Goal: Information Seeking & Learning: Learn about a topic

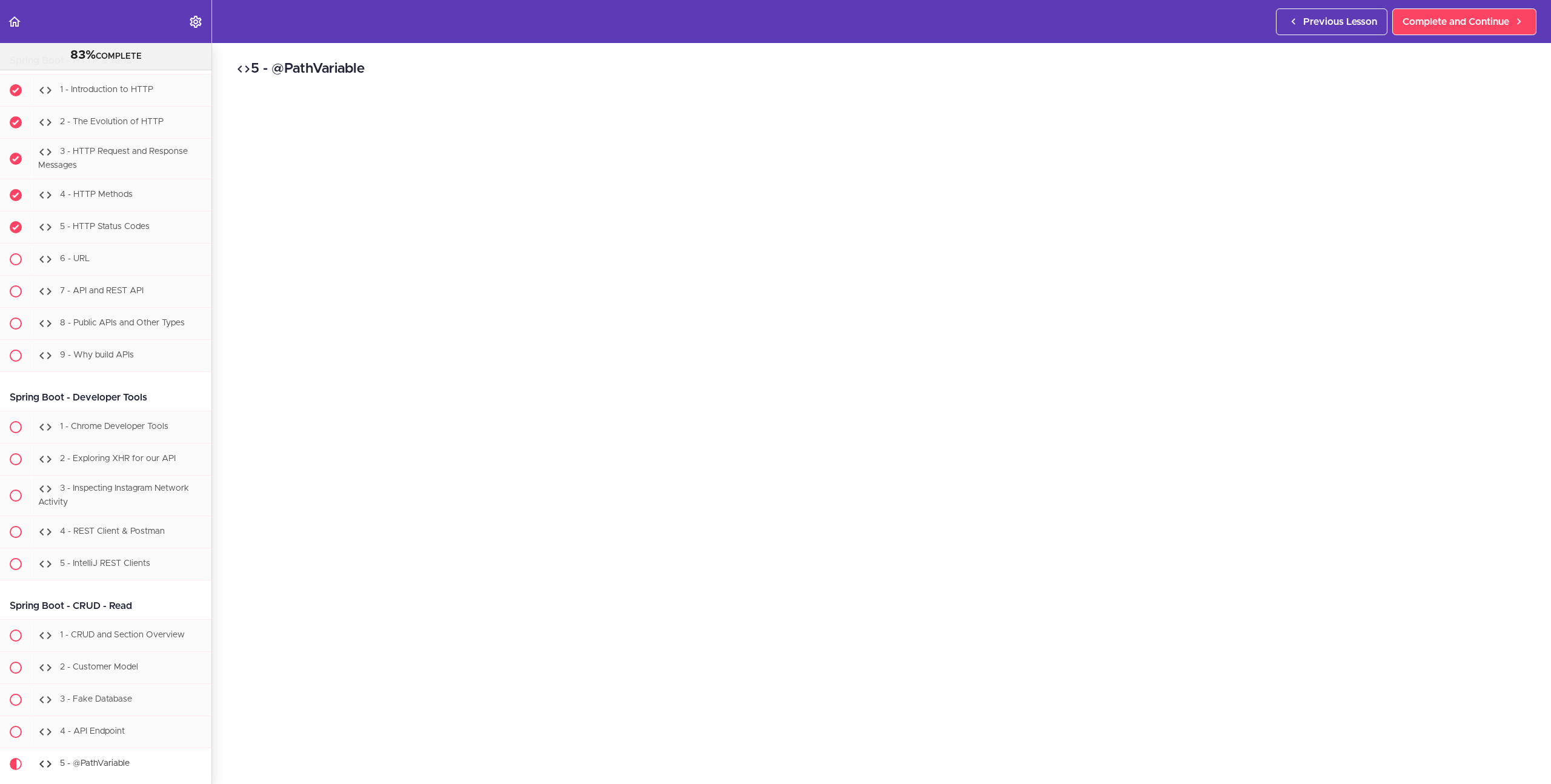
scroll to position [11909, 0]
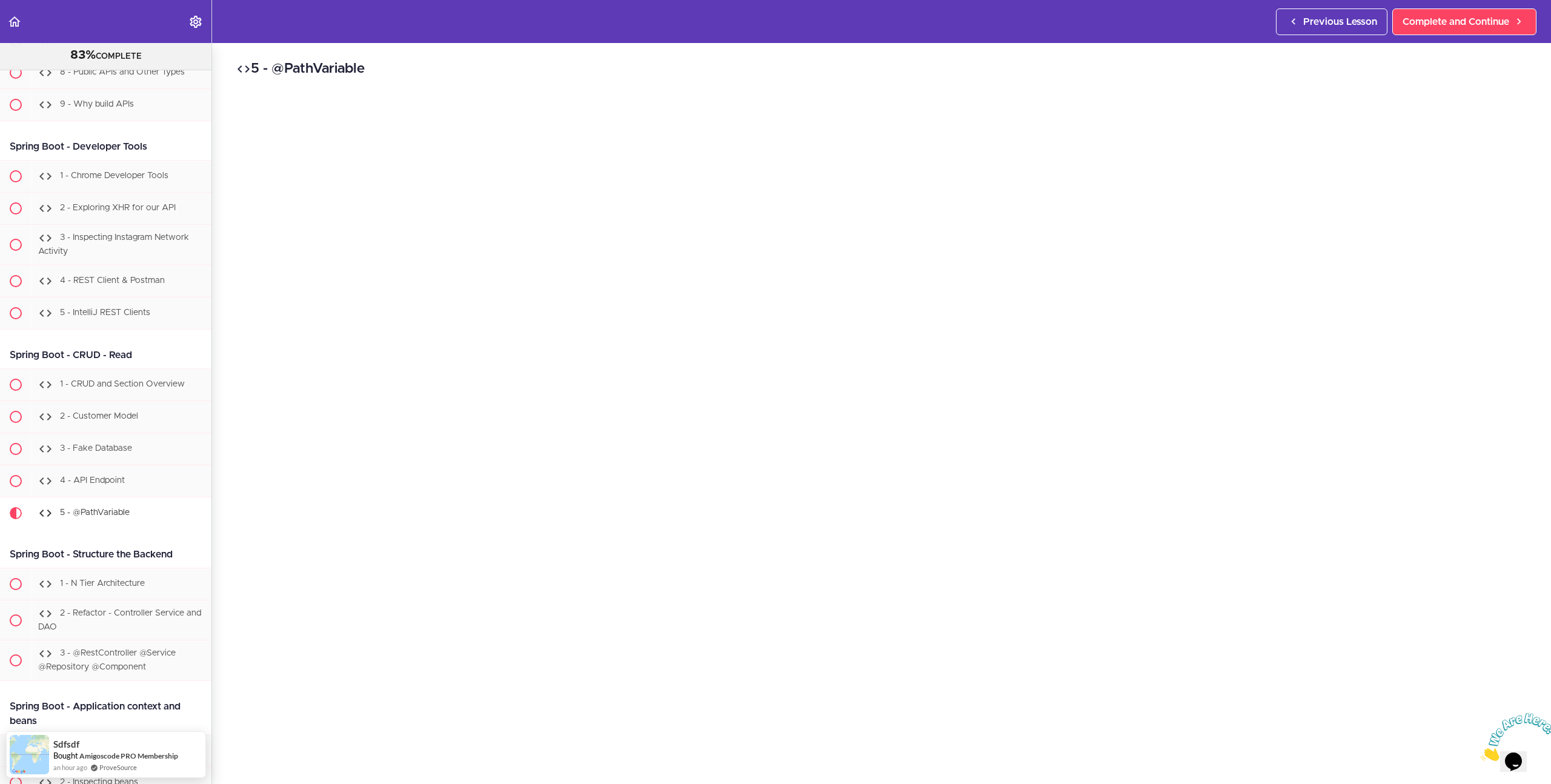
scroll to position [11878, 0]
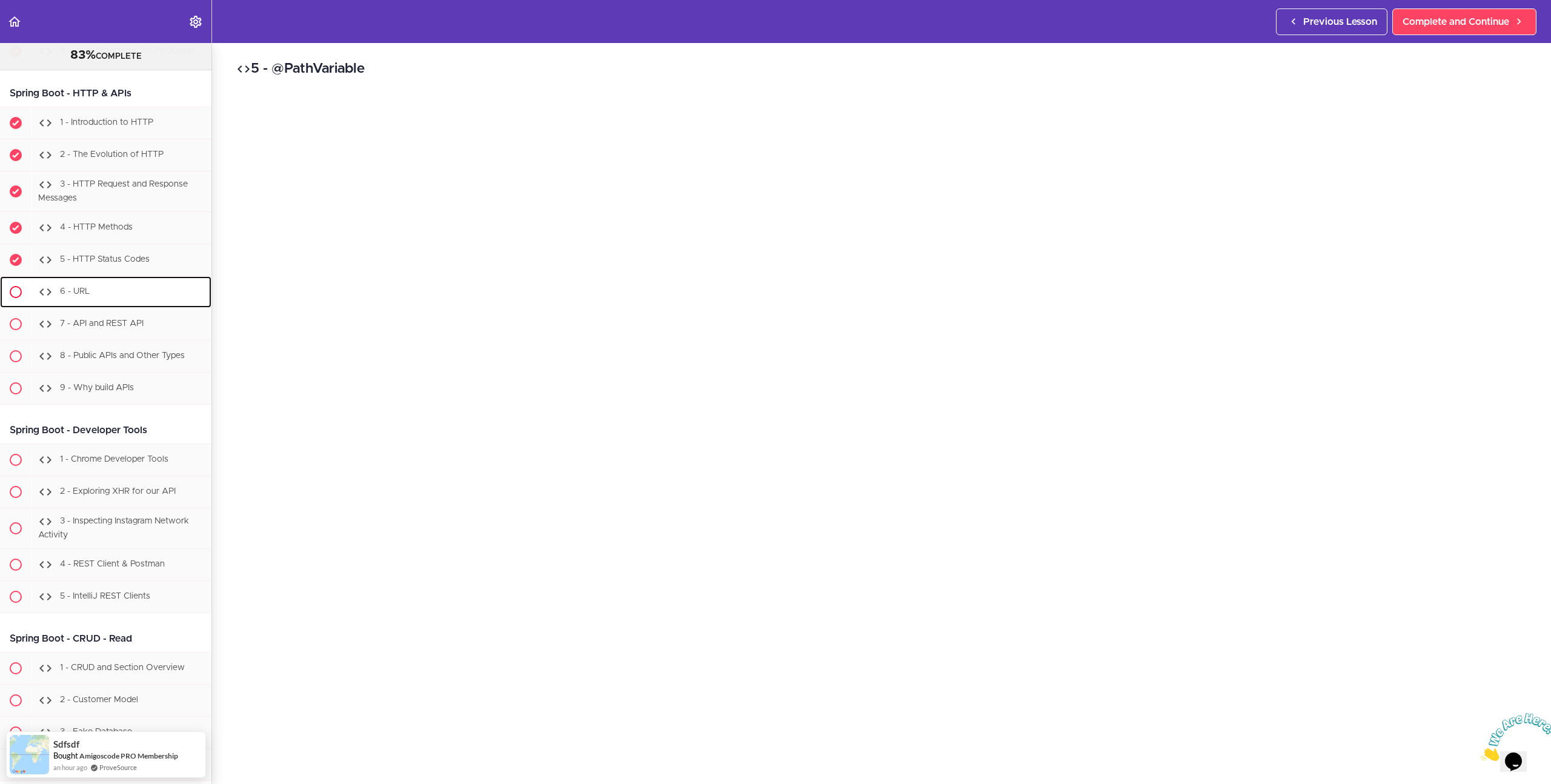
click at [103, 305] on div "6 - URL" at bounding box center [121, 291] width 180 height 27
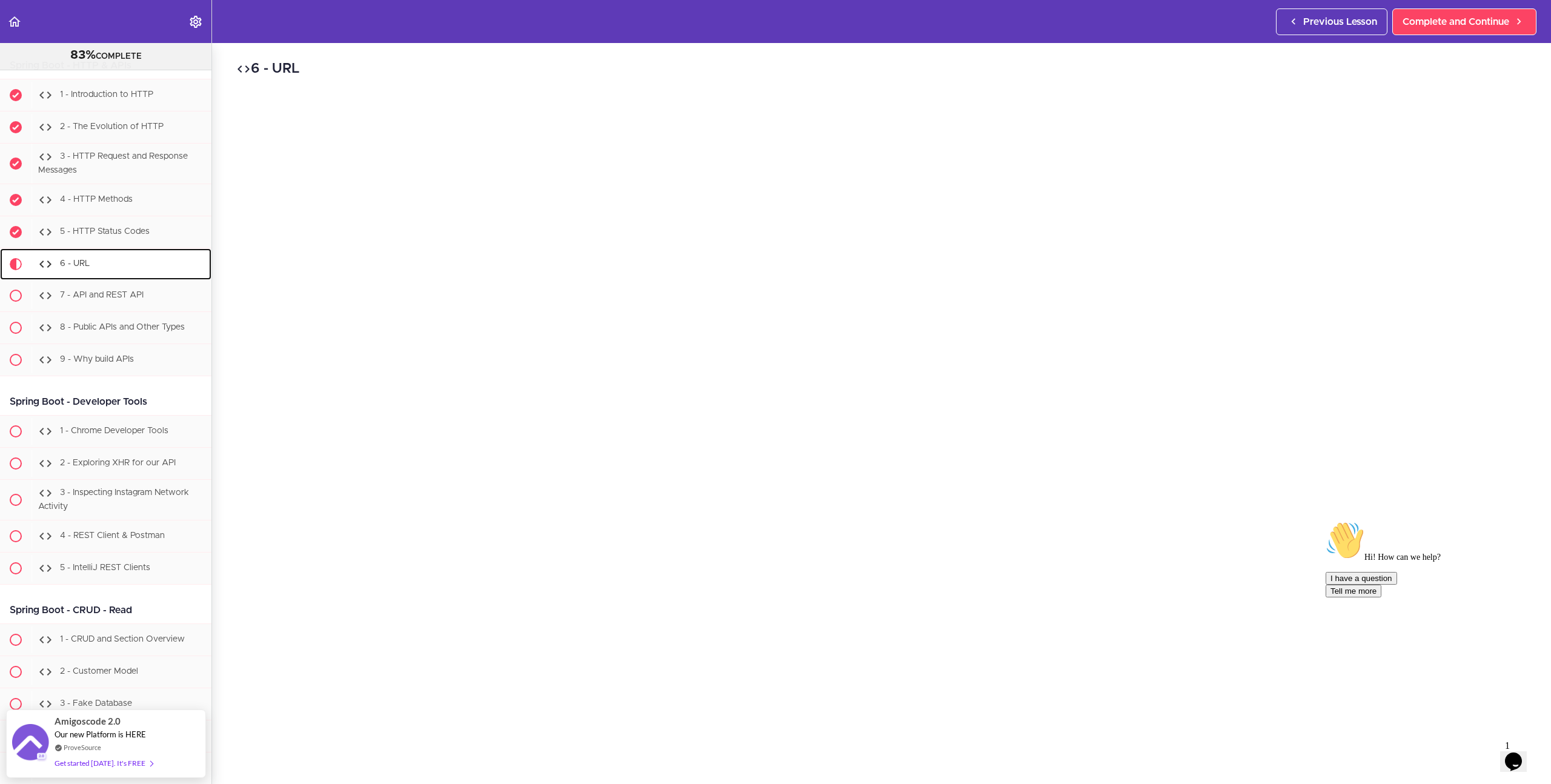
scroll to position [11911, 0]
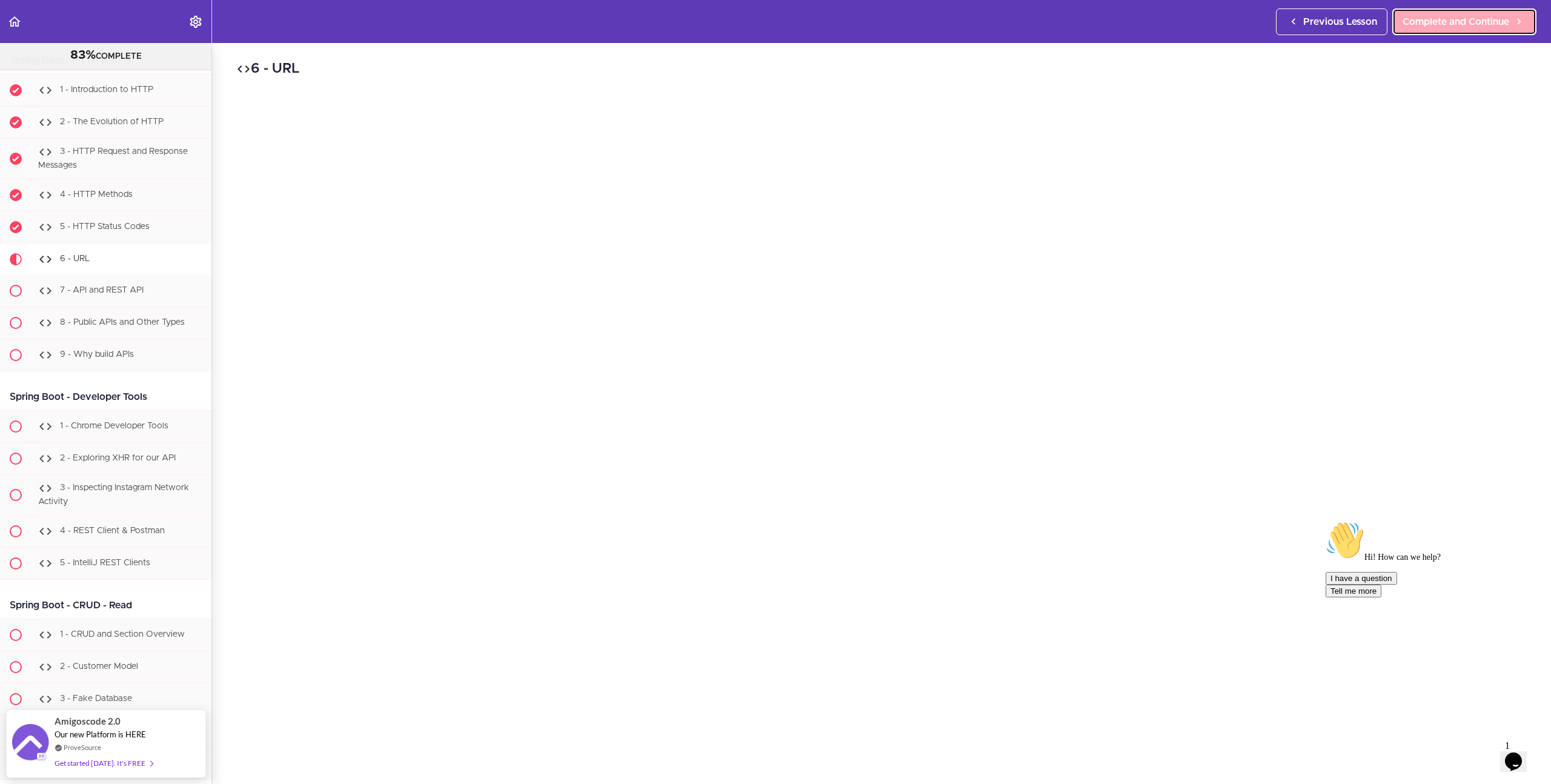
click at [1469, 23] on span "Complete and Continue" at bounding box center [1456, 21] width 106 height 14
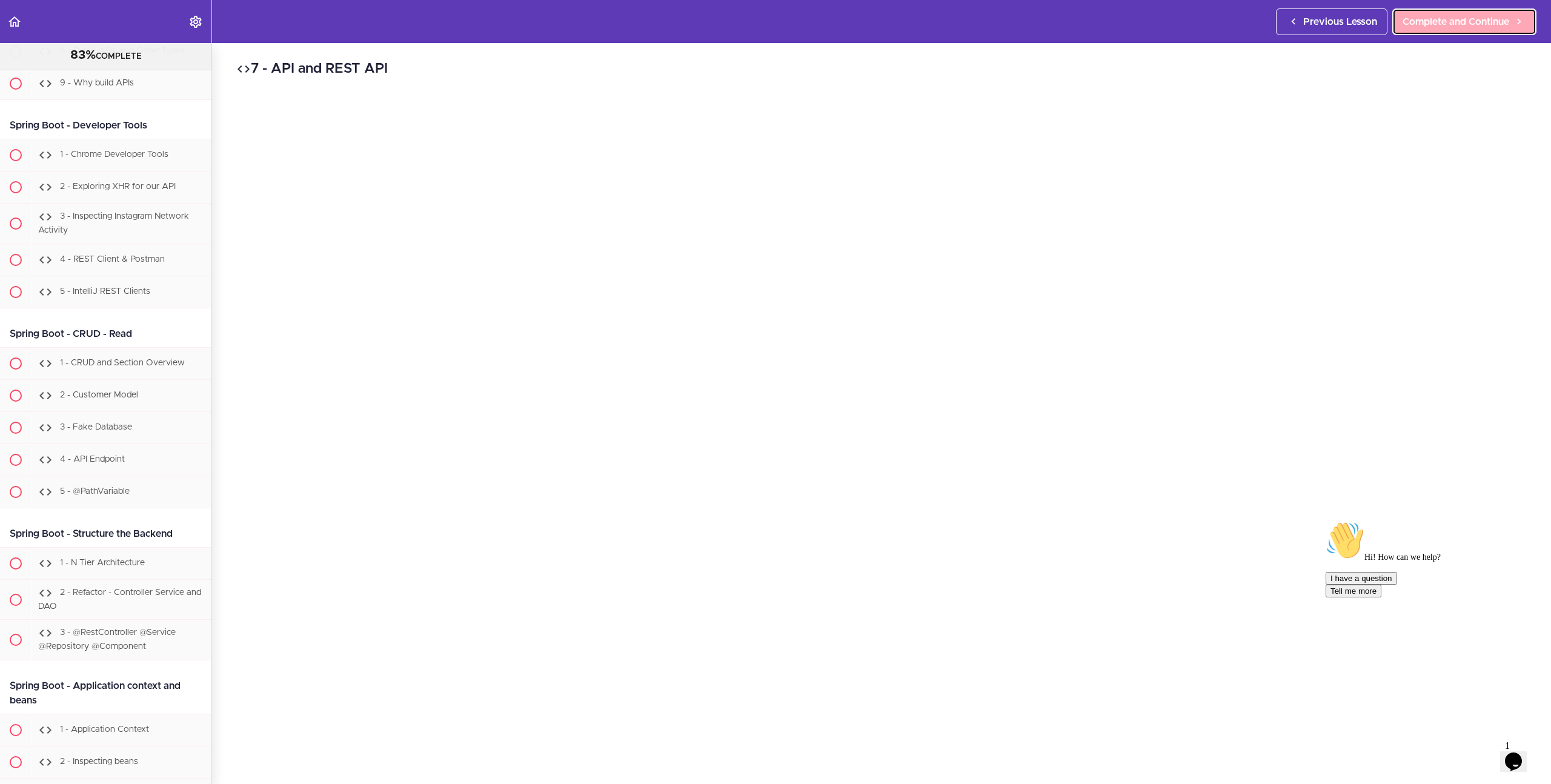
scroll to position [12190, 0]
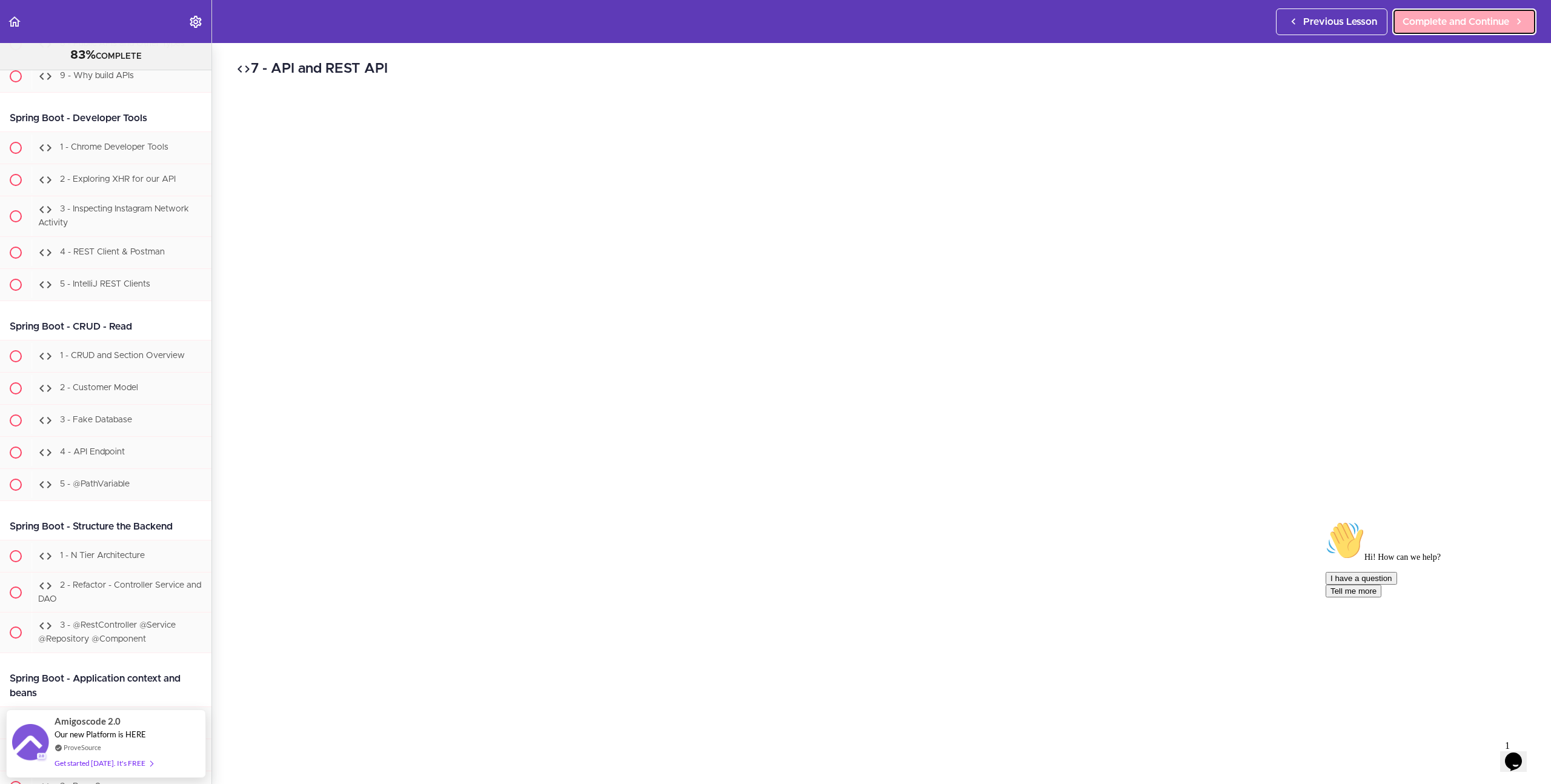
click at [1469, 23] on span "Complete and Continue" at bounding box center [1456, 21] width 106 height 14
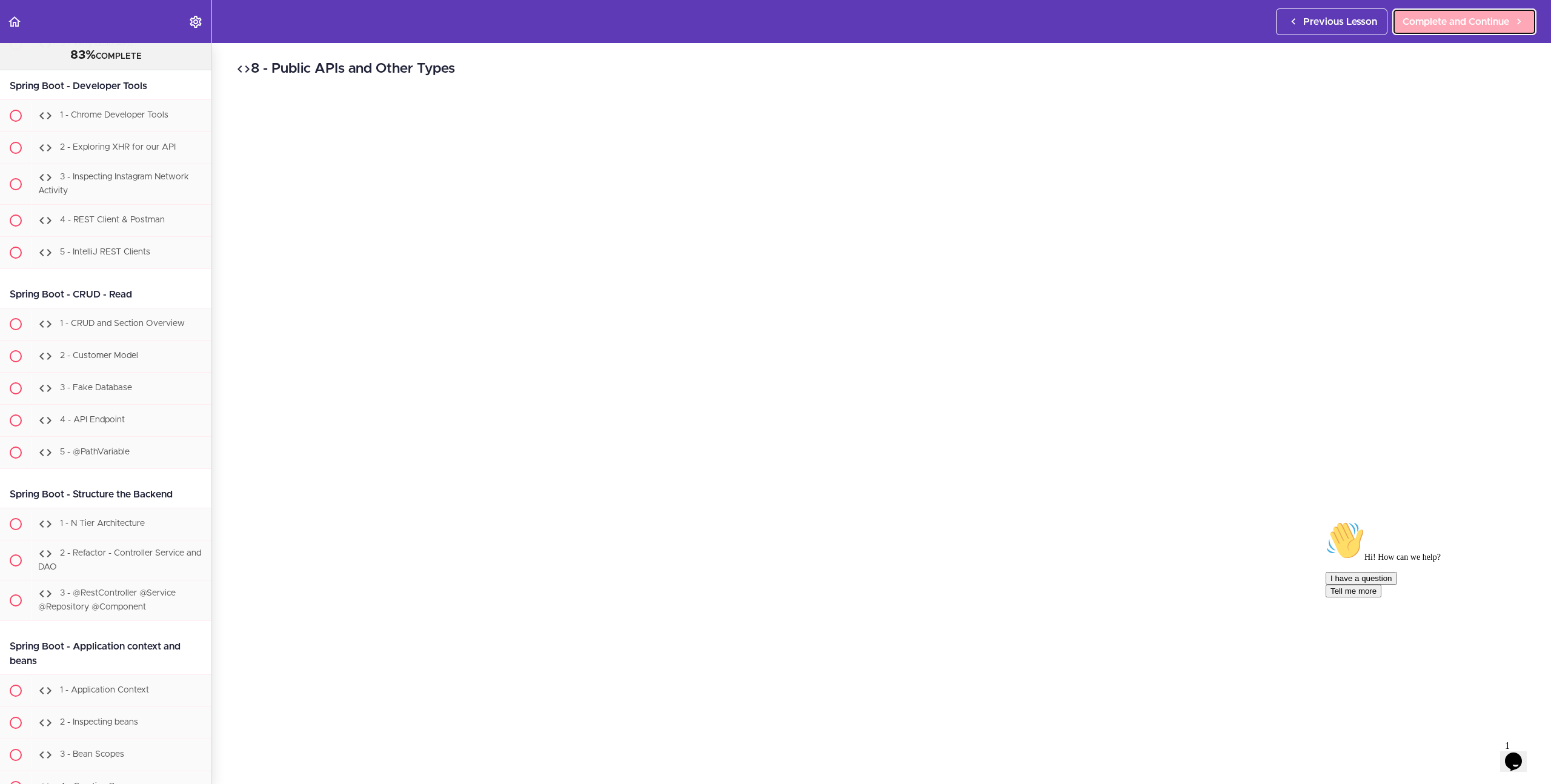
click at [1469, 23] on span "Complete and Continue" at bounding box center [1456, 21] width 106 height 14
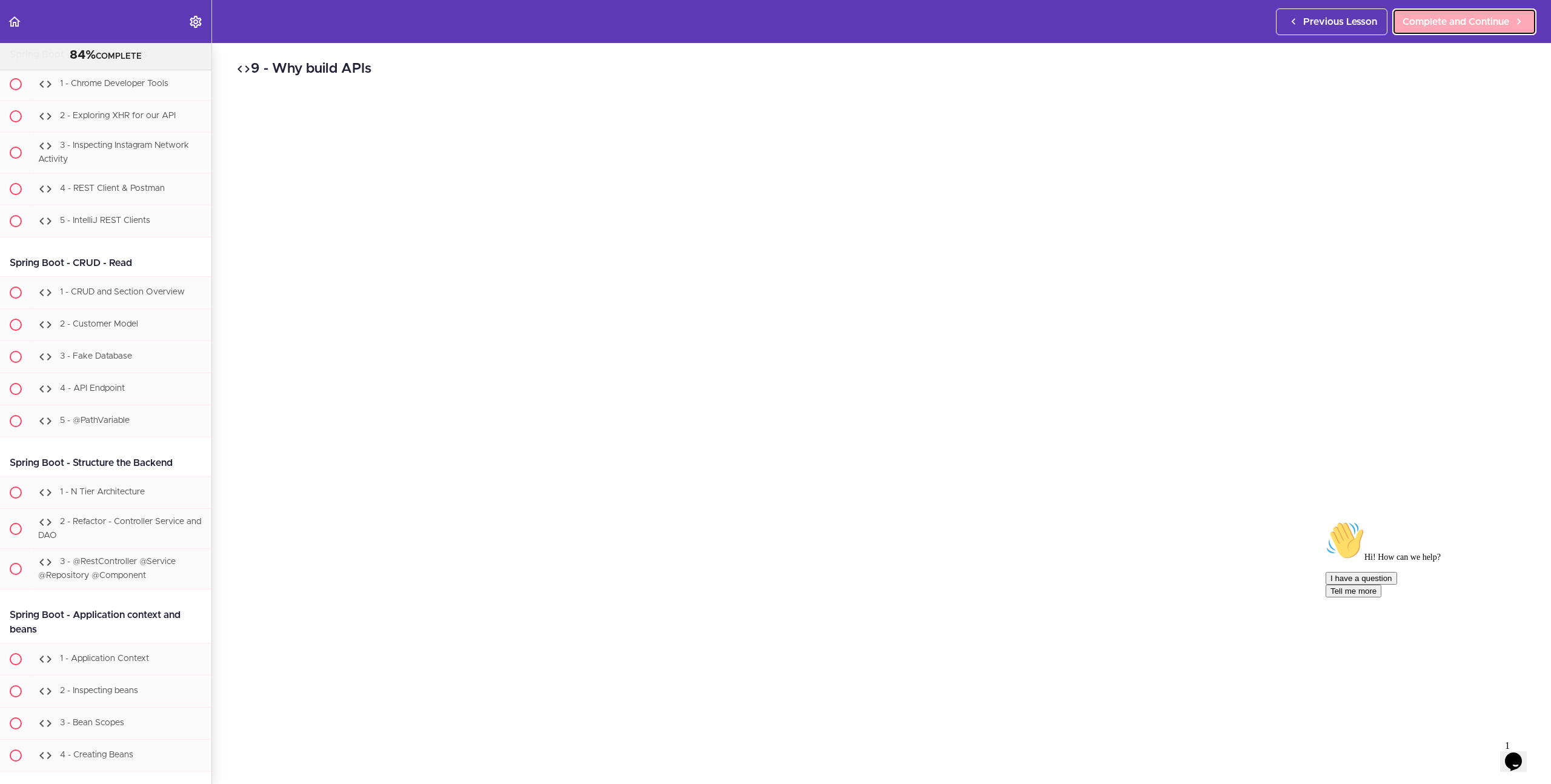
click at [1469, 23] on span "Complete and Continue" at bounding box center [1456, 21] width 106 height 14
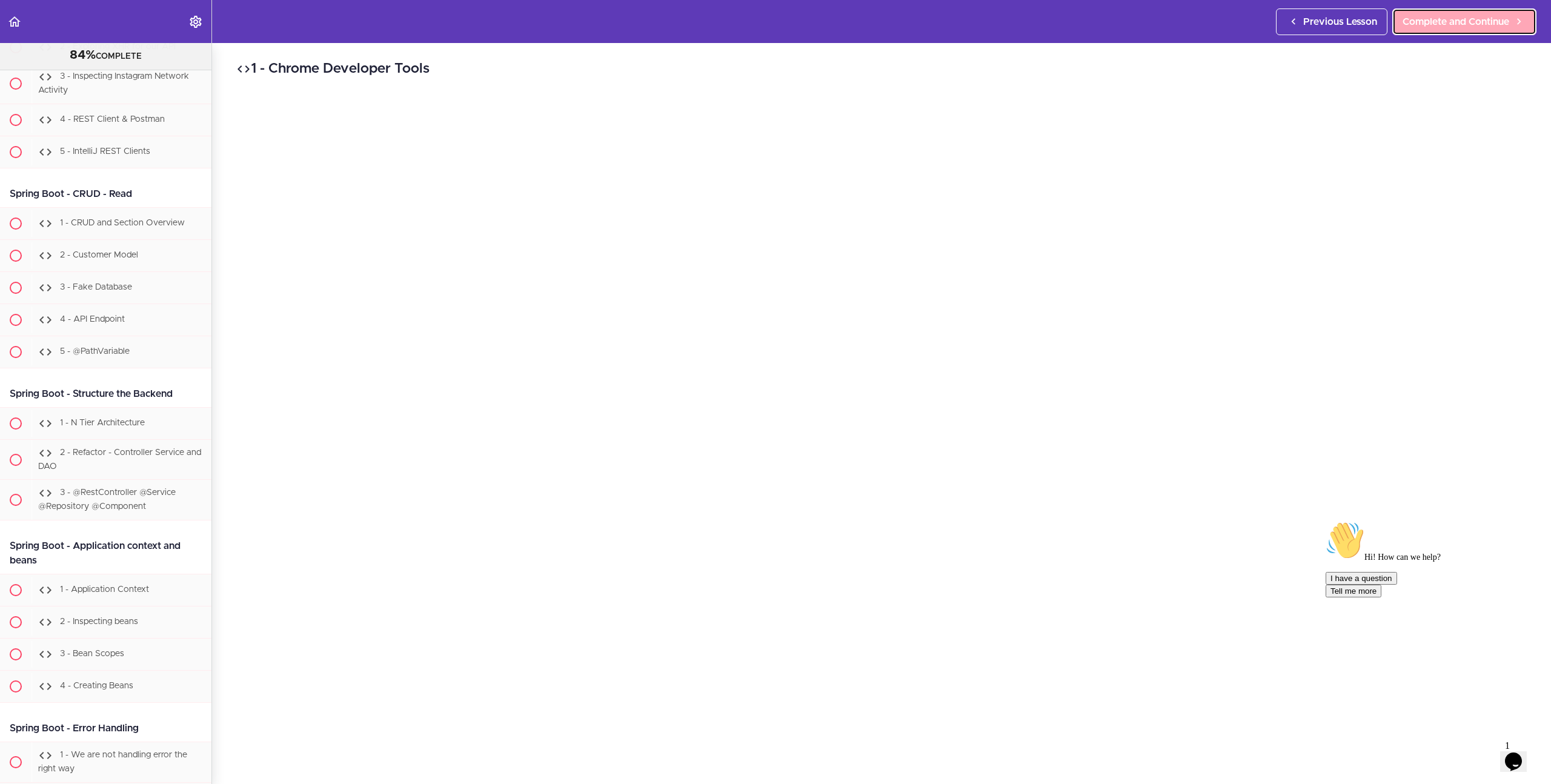
click at [1469, 23] on span "Complete and Continue" at bounding box center [1456, 21] width 106 height 14
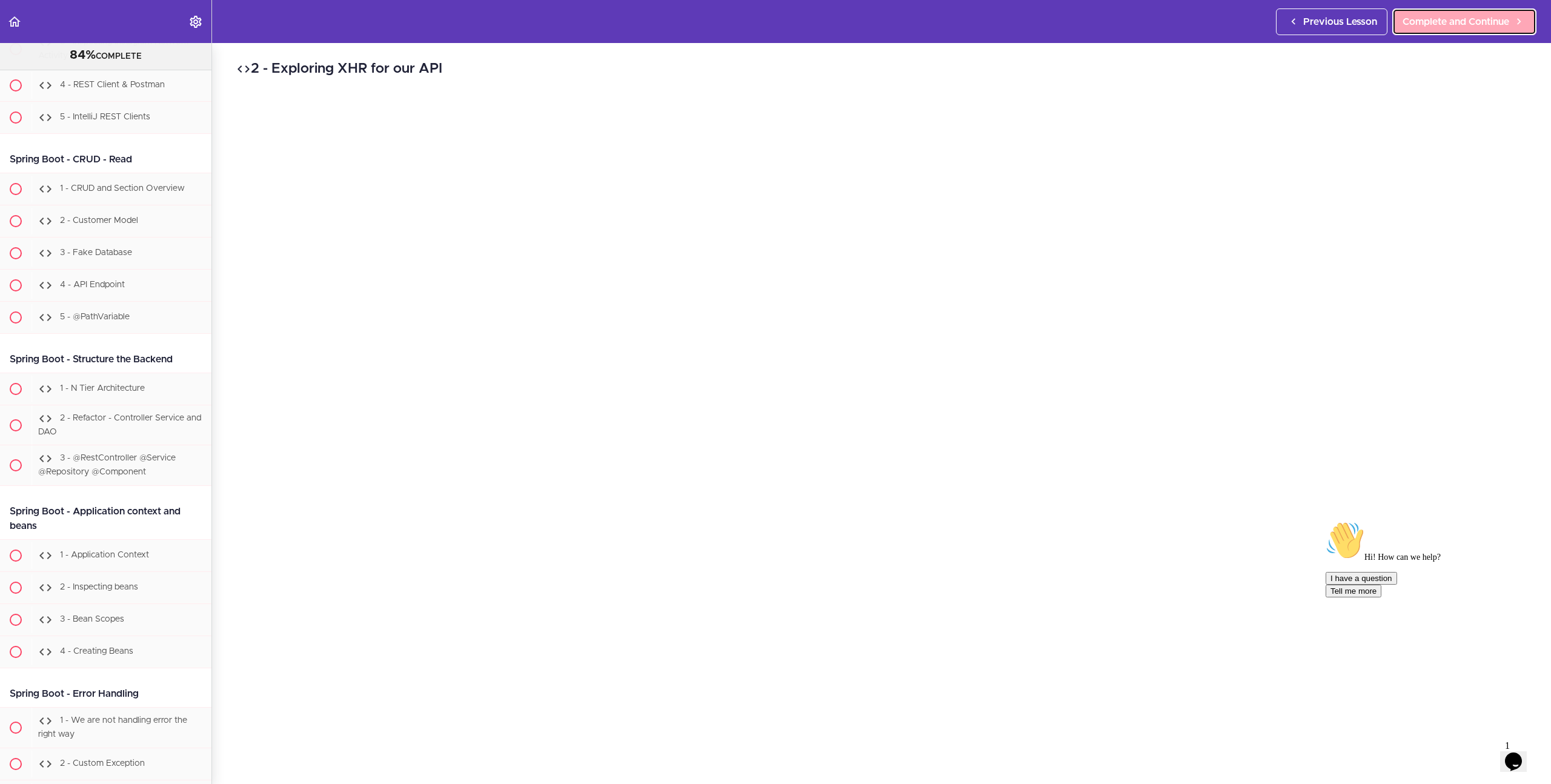
click at [1469, 23] on span "Complete and Continue" at bounding box center [1456, 21] width 106 height 14
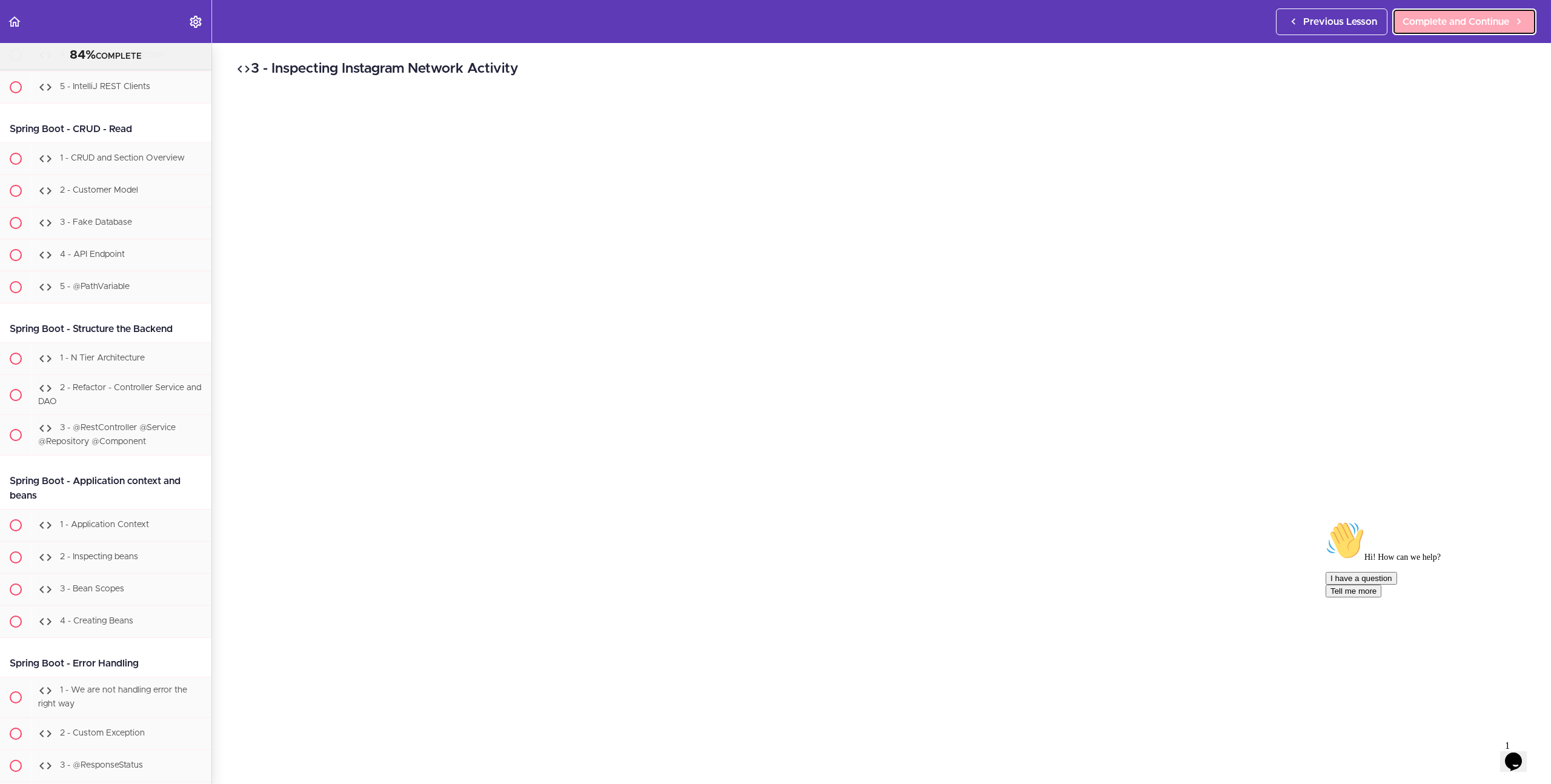
click at [1469, 23] on span "Complete and Continue" at bounding box center [1456, 21] width 106 height 14
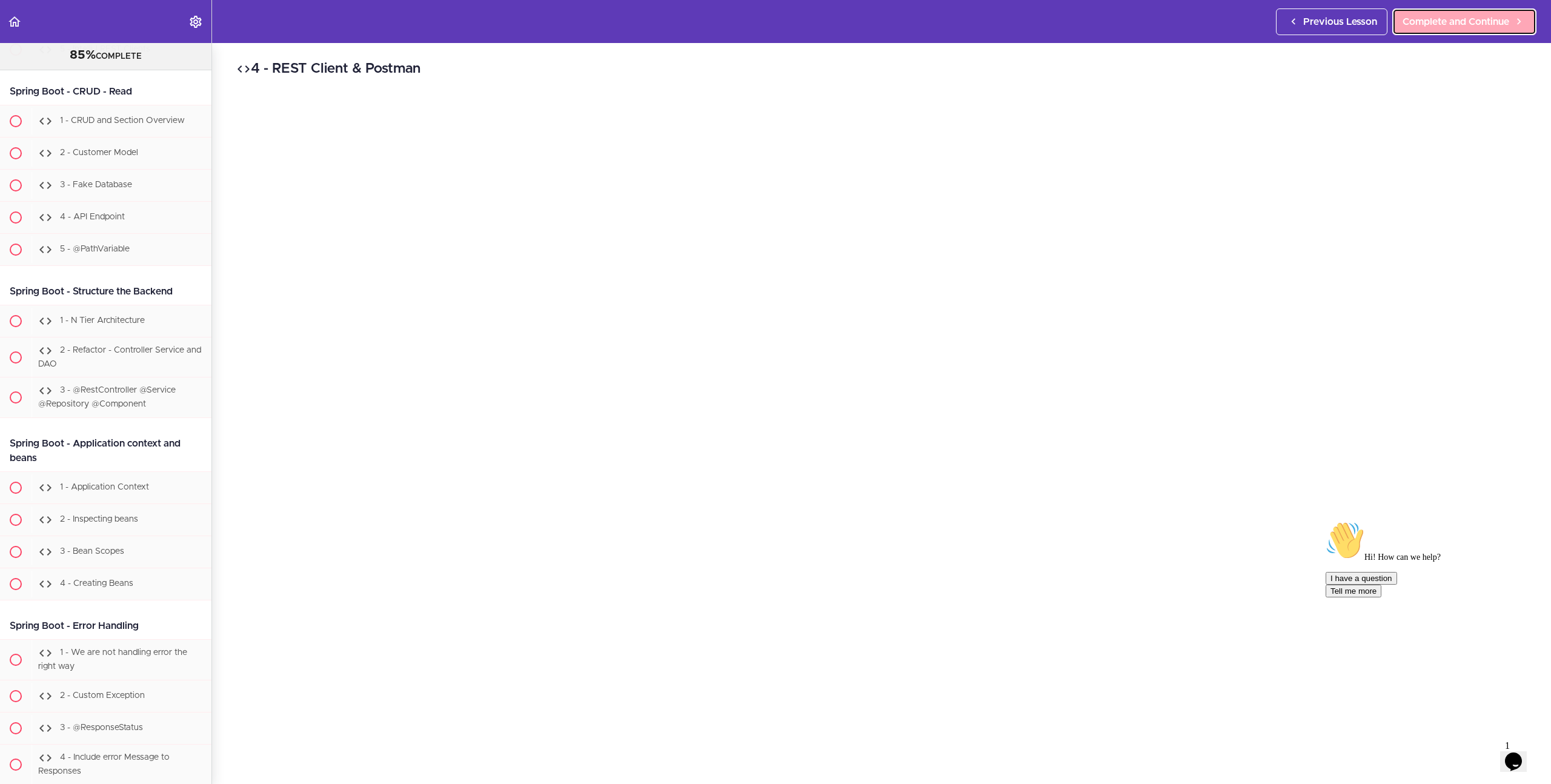
click at [1469, 23] on span "Complete and Continue" at bounding box center [1456, 21] width 106 height 14
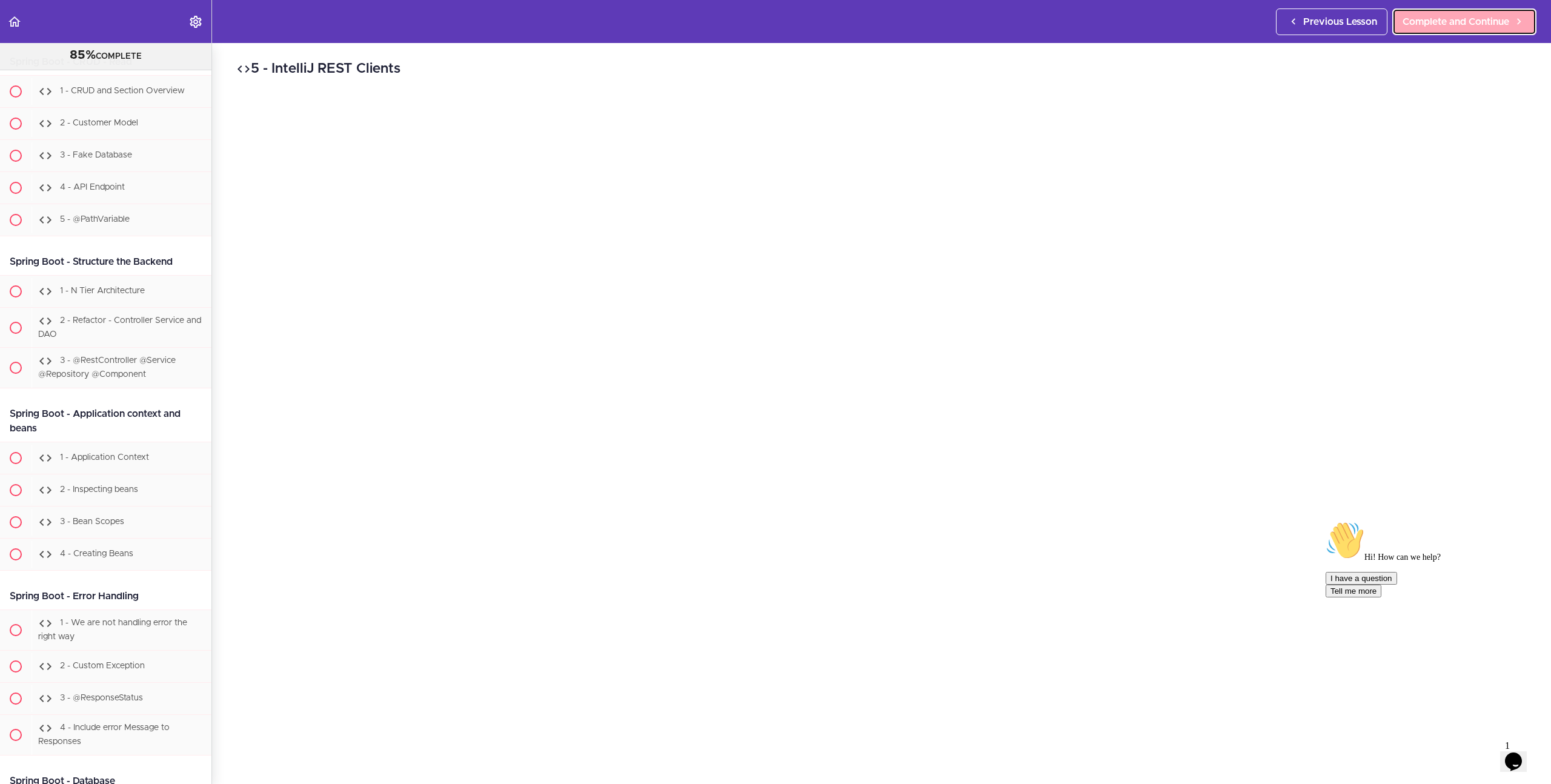
click at [1469, 23] on span "Complete and Continue" at bounding box center [1456, 21] width 106 height 14
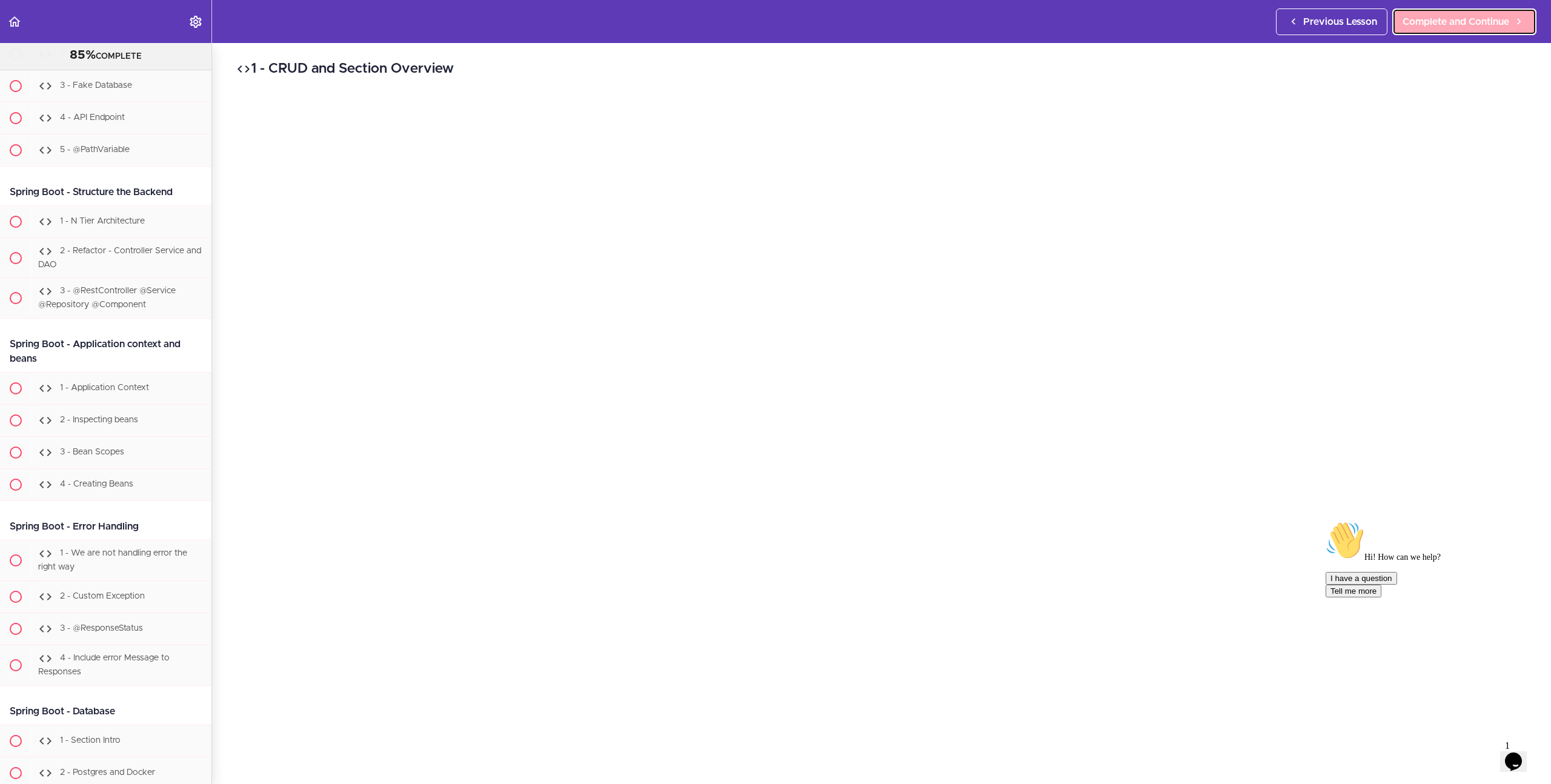
click at [1469, 23] on span "Complete and Continue" at bounding box center [1456, 21] width 106 height 14
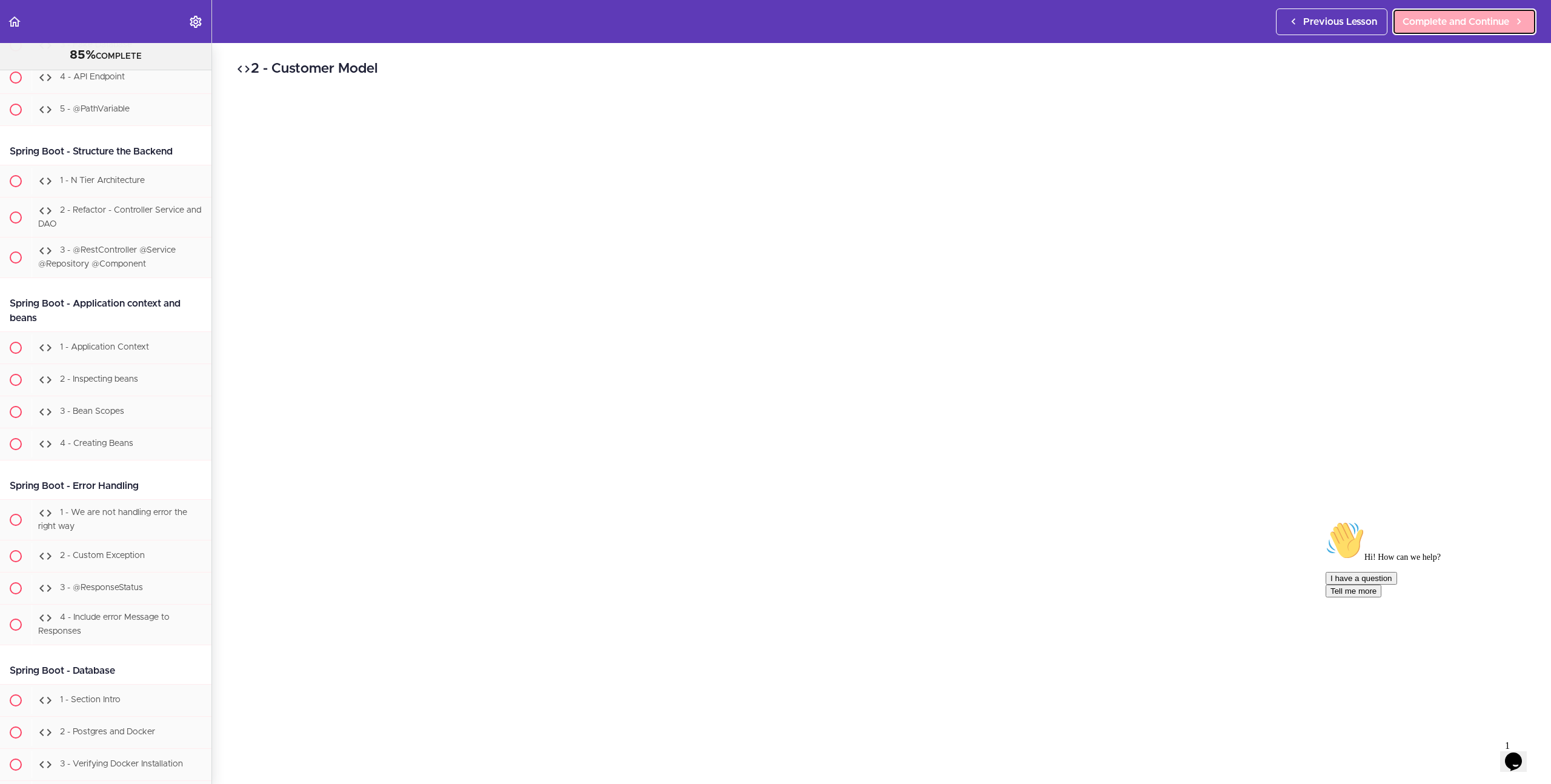
click at [1469, 23] on span "Complete and Continue" at bounding box center [1456, 21] width 106 height 14
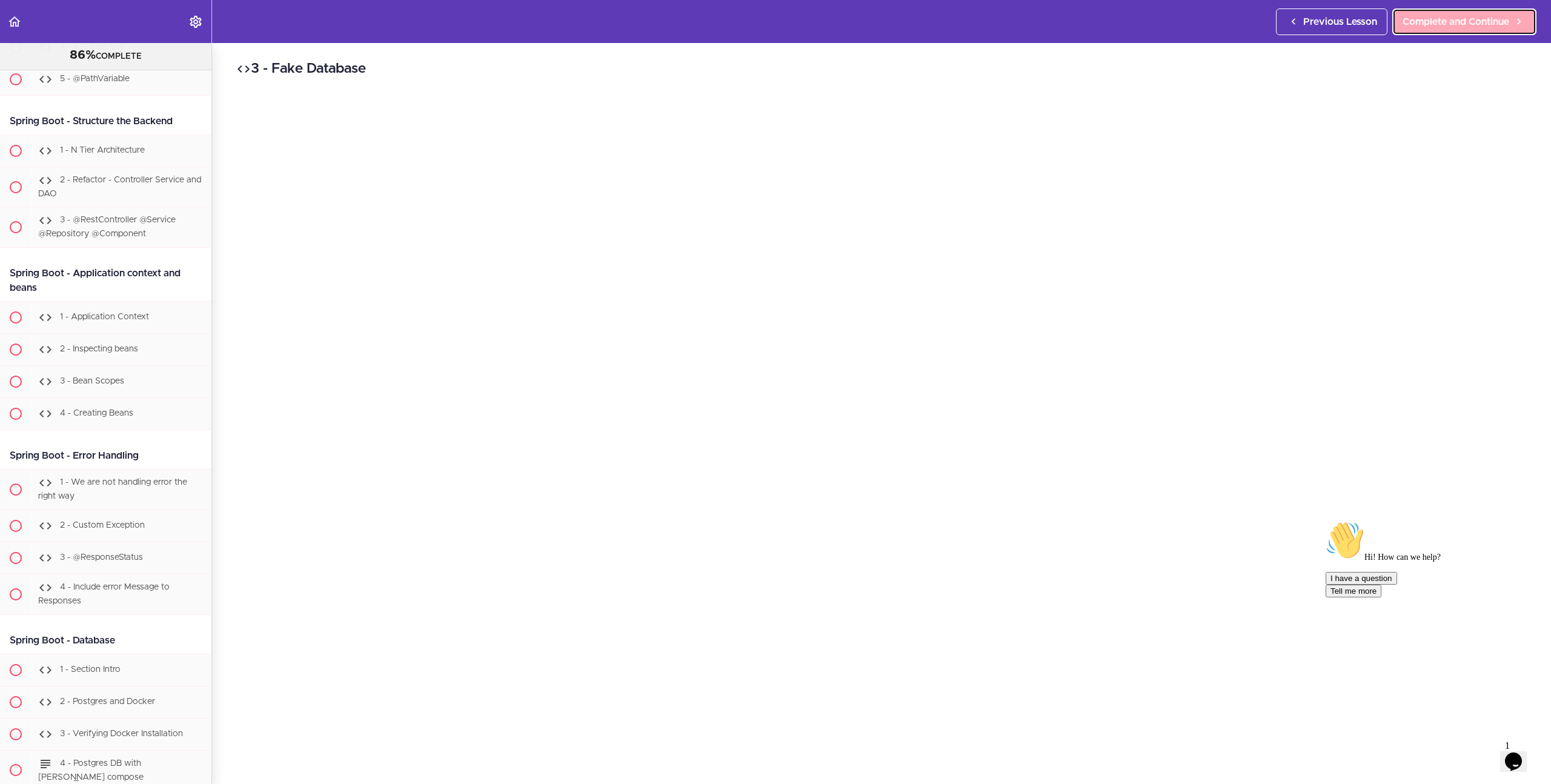
click at [1469, 23] on span "Complete and Continue" at bounding box center [1456, 21] width 106 height 14
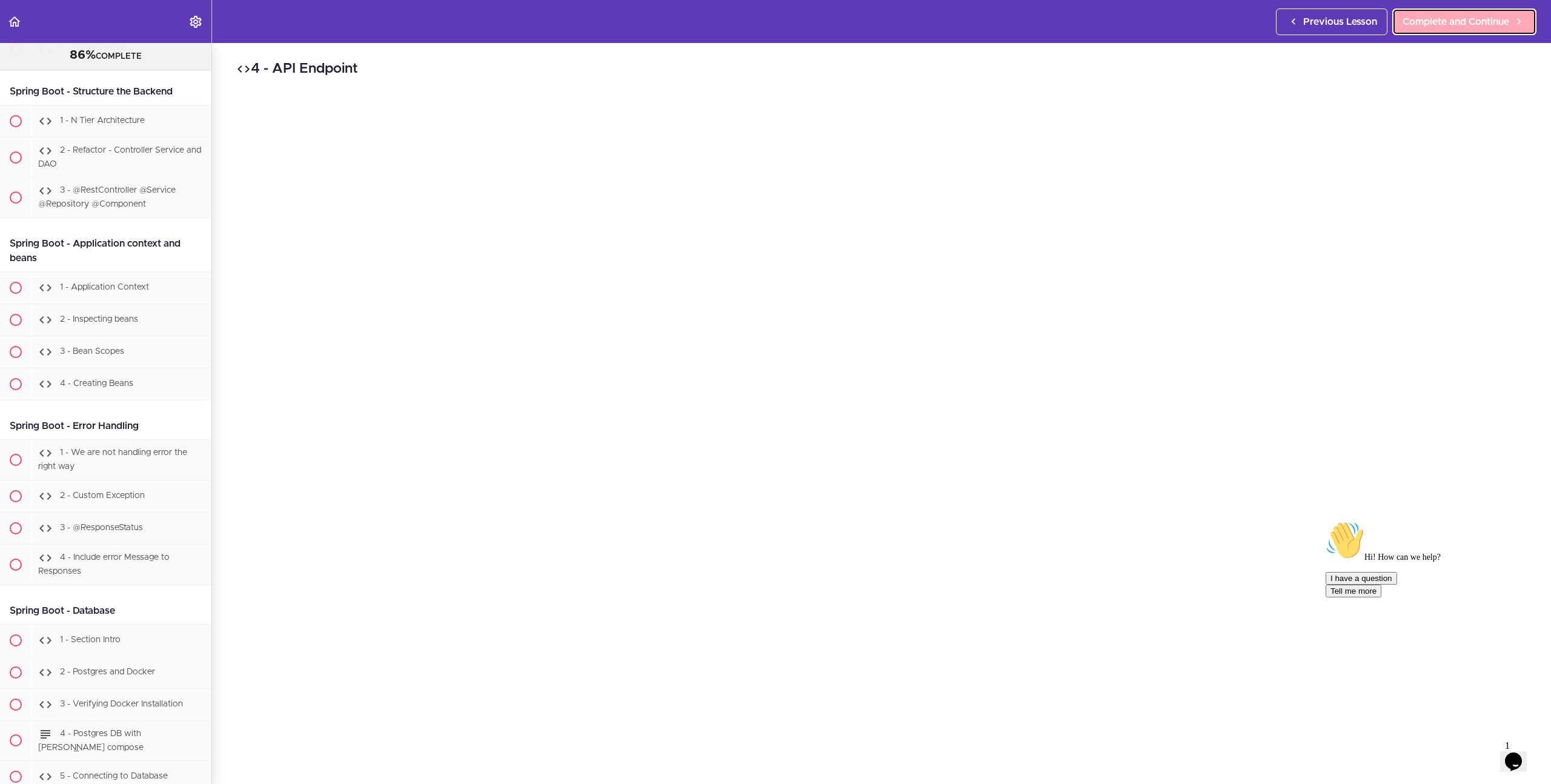
scroll to position [12629, 0]
click at [1469, 23] on span "Complete and Continue" at bounding box center [1456, 21] width 106 height 14
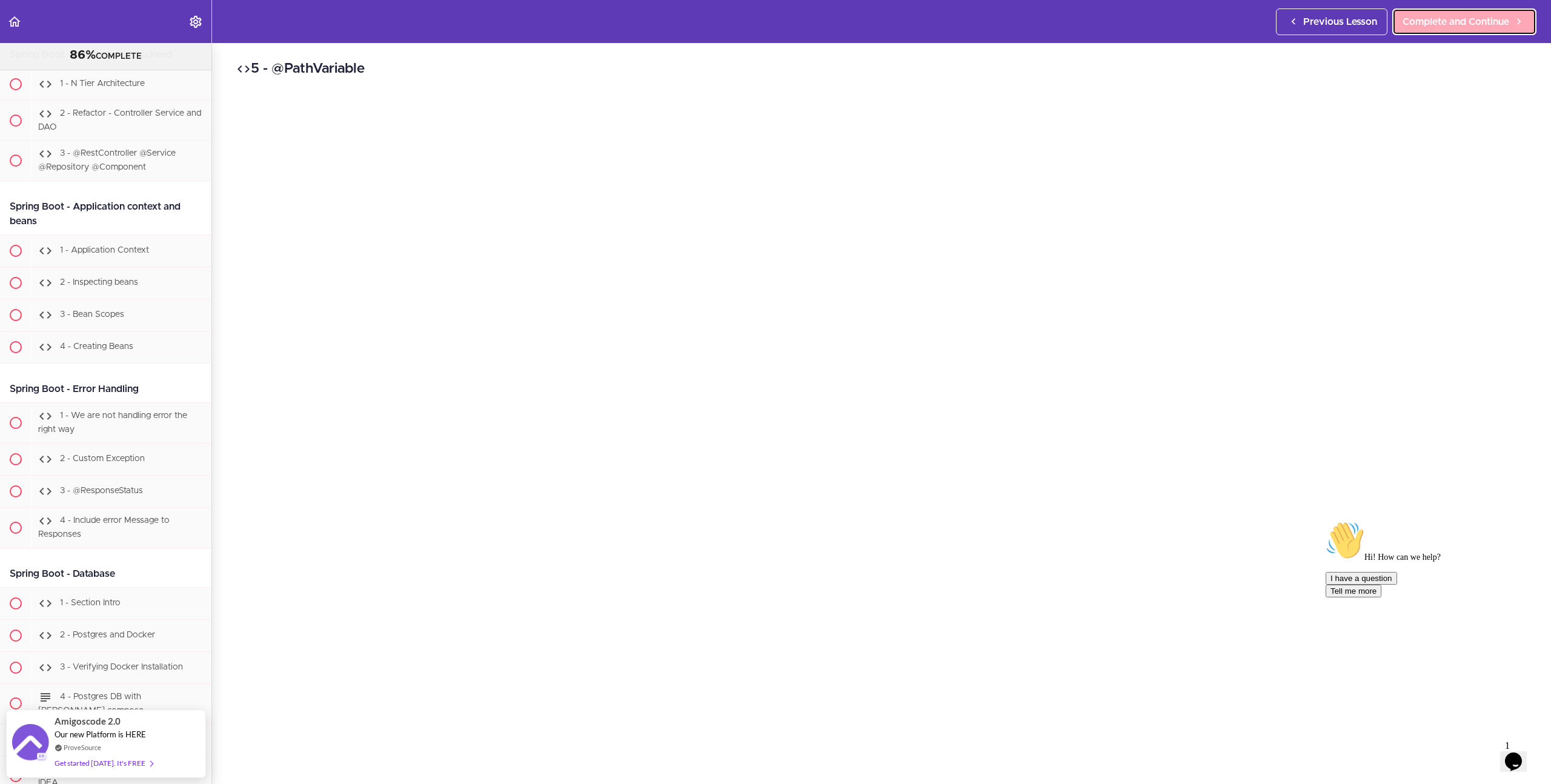
click at [1469, 23] on span "Complete and Continue" at bounding box center [1456, 21] width 106 height 14
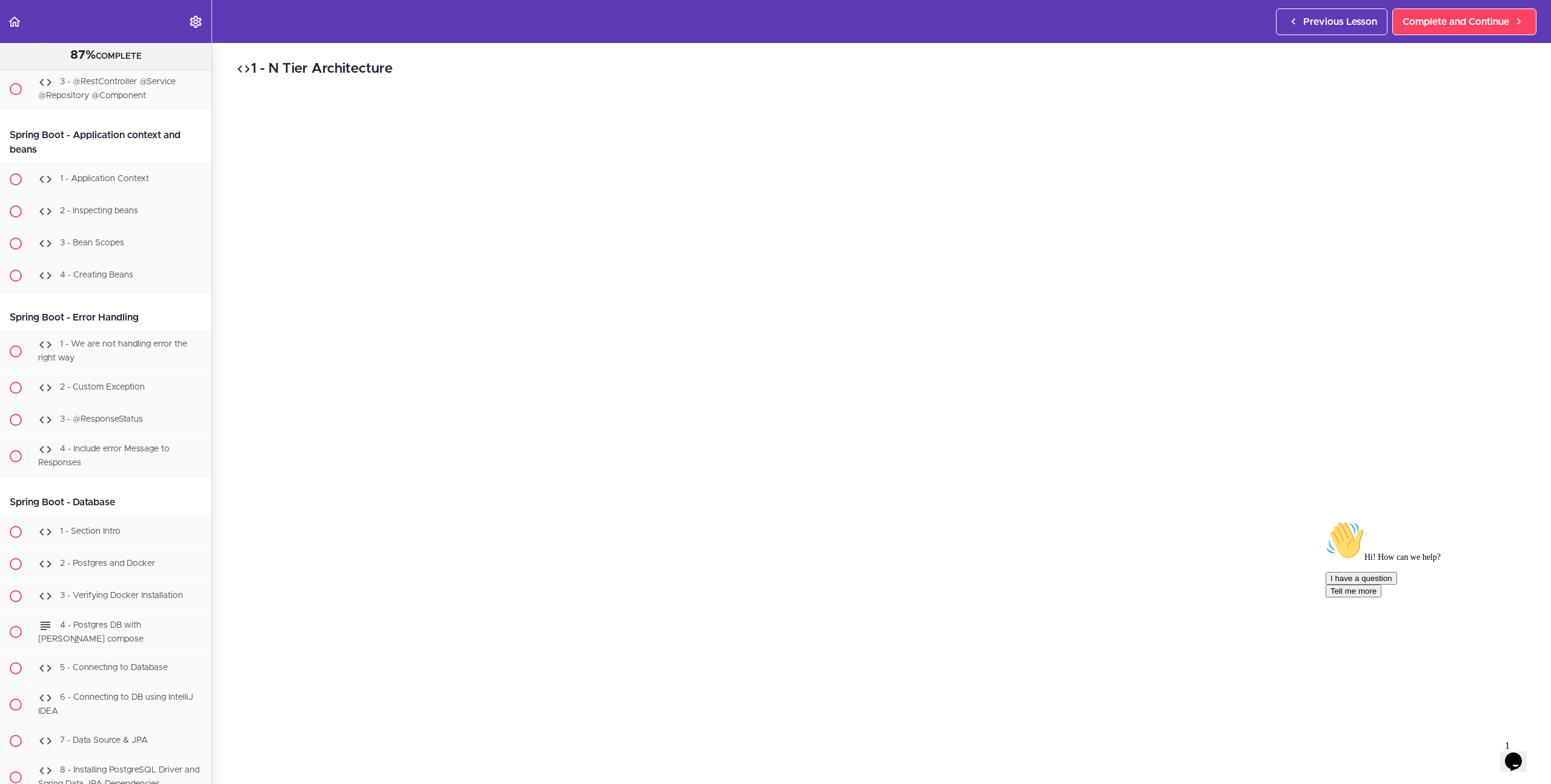
scroll to position [12733, 0]
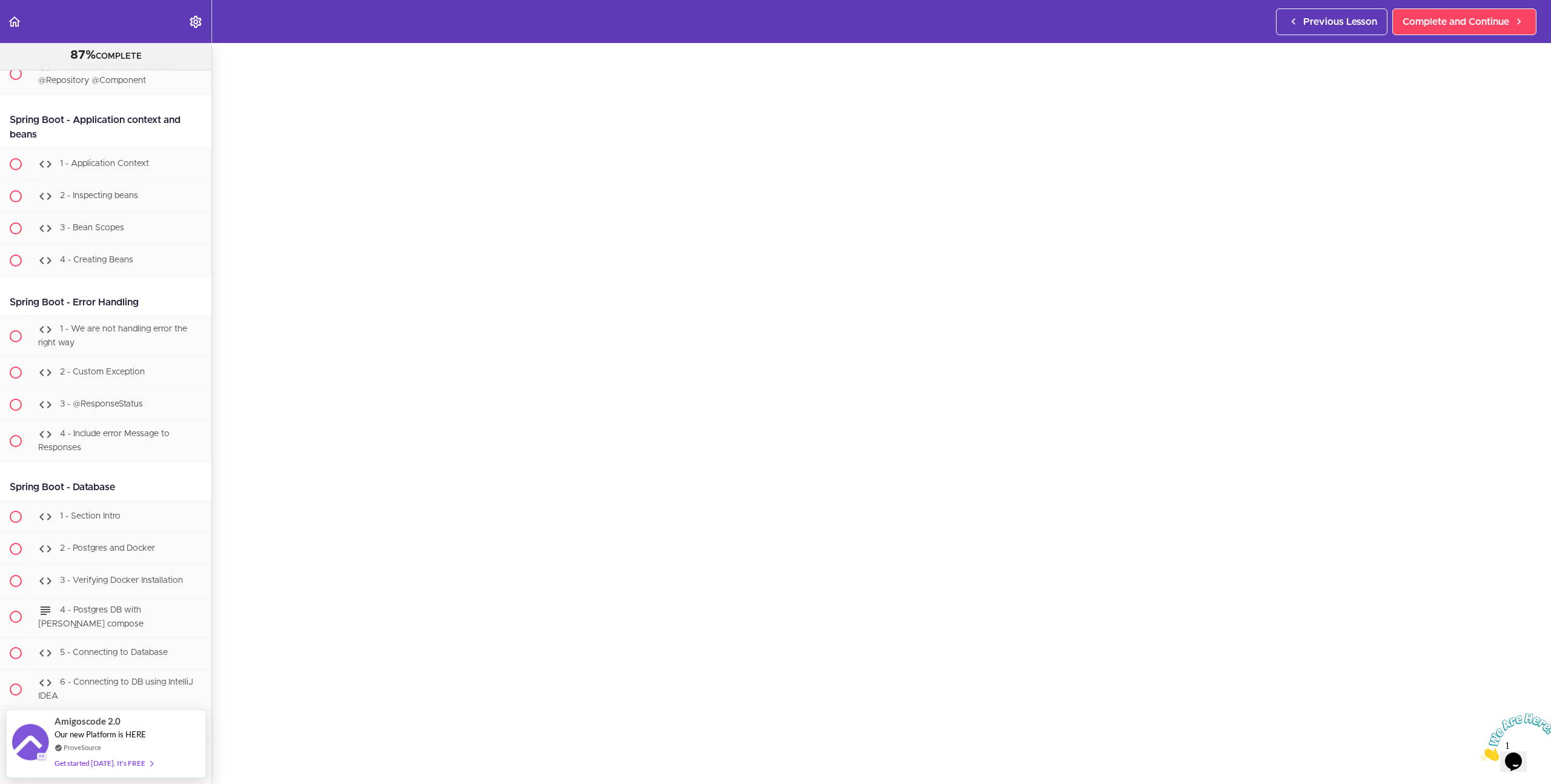
scroll to position [50, 0]
click at [1481, 752] on icon "Close" at bounding box center [1481, 757] width 0 height 10
click at [1424, 22] on span "Complete and Continue" at bounding box center [1456, 21] width 106 height 14
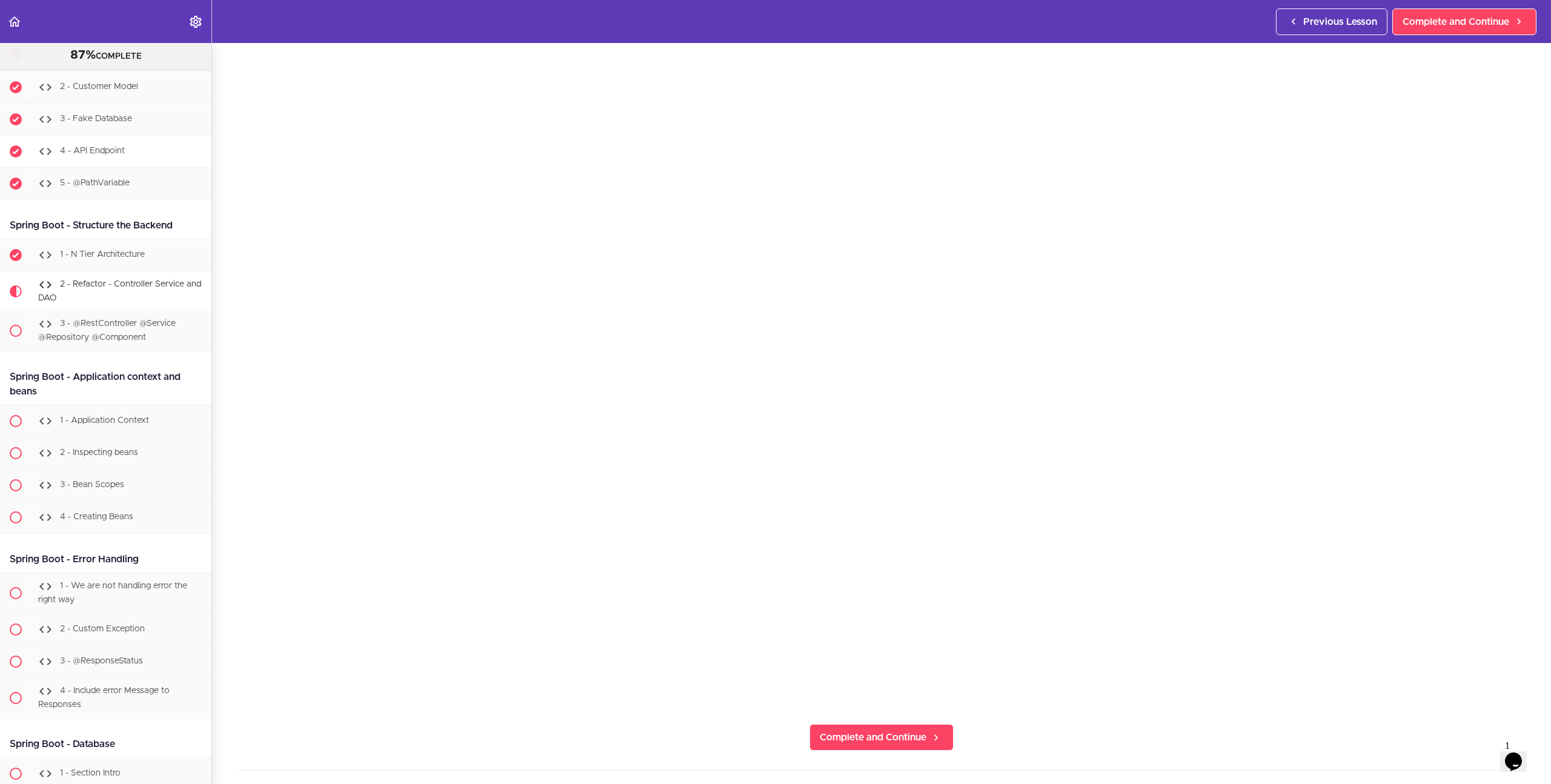
scroll to position [12497, 0]
click at [286, 741] on section "Java Master Class 87% COMPLETE Course Intro 1 - Intro 2 - Practice Practice Pra…" at bounding box center [775, 413] width 1551 height 741
click at [243, 748] on section "Java Master Class 87% COMPLETE Course Intro 1 - Intro 2 - Practice Practice Pra…" at bounding box center [775, 413] width 1551 height 741
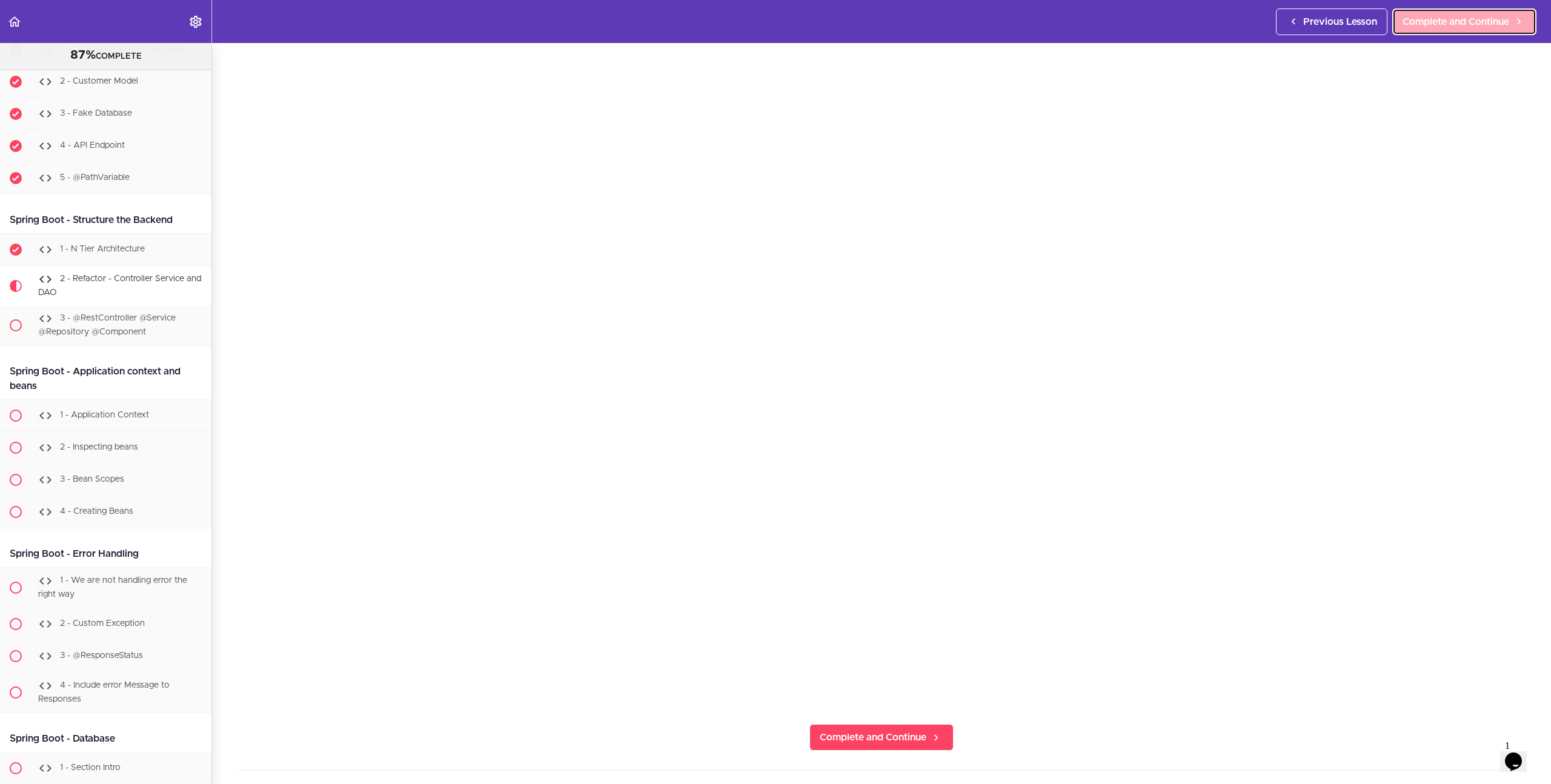
click at [1454, 26] on span "Complete and Continue" at bounding box center [1456, 21] width 106 height 14
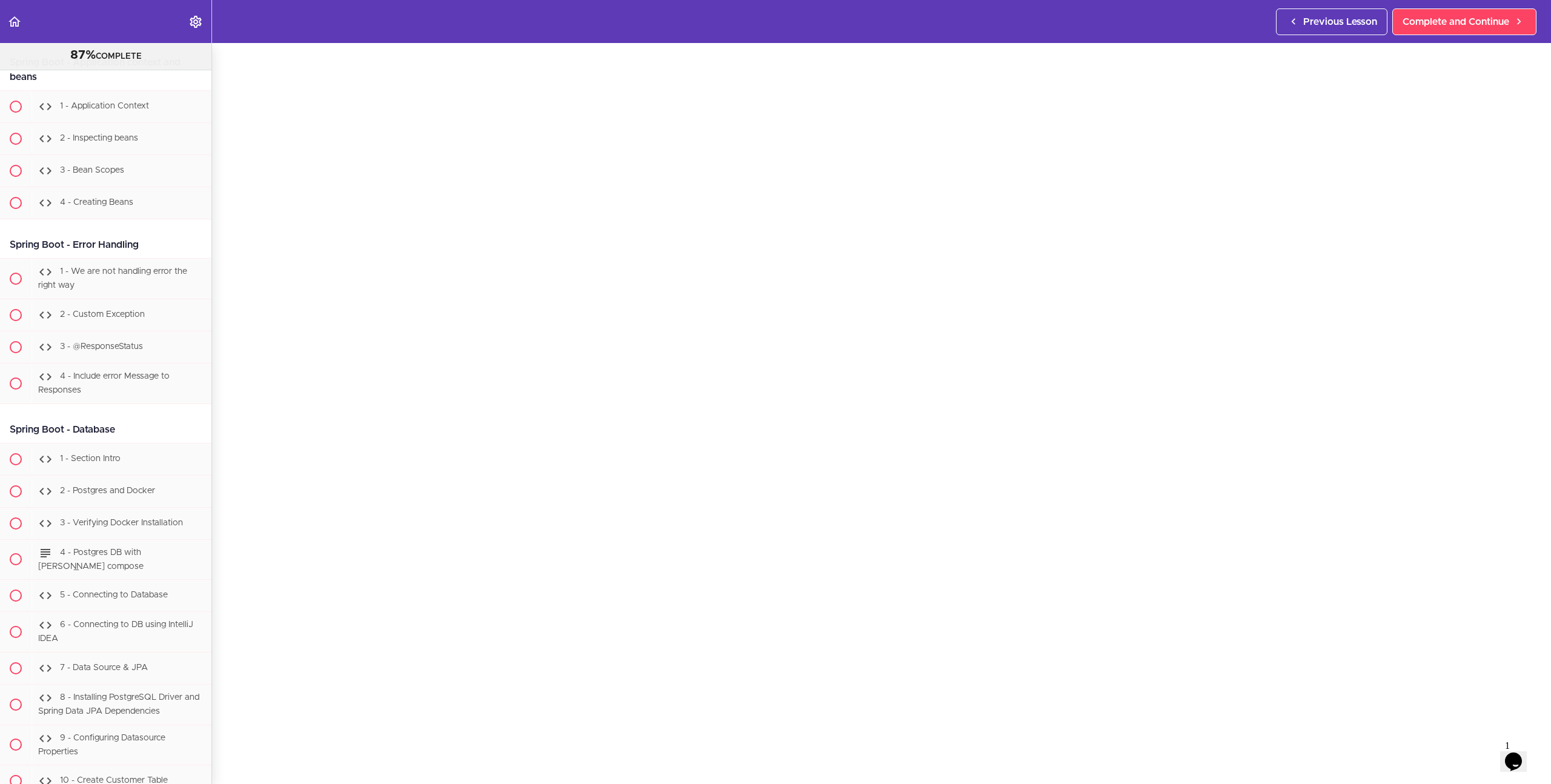
scroll to position [56, 0]
